Goal: Information Seeking & Learning: Learn about a topic

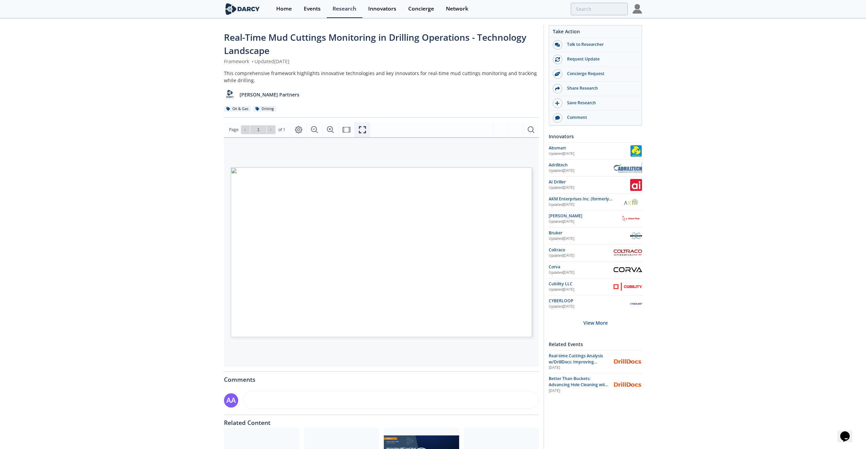
drag, startPoint x: 357, startPoint y: 129, endPoint x: 358, endPoint y: 154, distance: 25.1
click at [357, 129] on button "Fullscreen" at bounding box center [362, 129] width 16 height 15
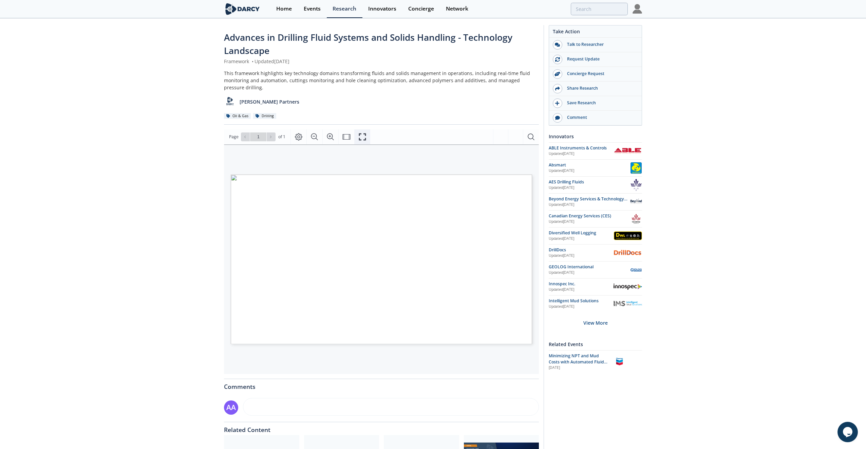
drag, startPoint x: 363, startPoint y: 136, endPoint x: 364, endPoint y: 175, distance: 38.4
click at [363, 136] on icon "Fullscreen" at bounding box center [362, 137] width 8 height 8
